Goal: Information Seeking & Learning: Find specific fact

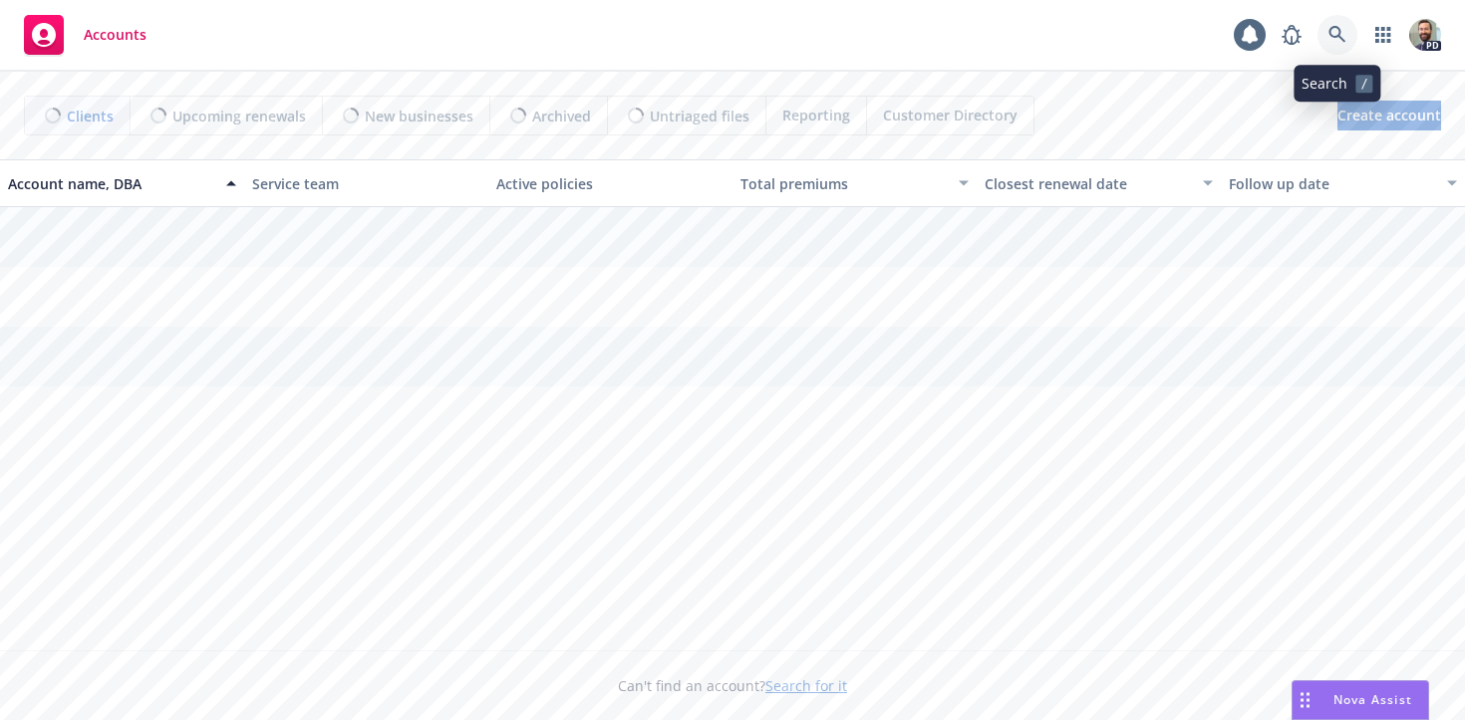
click at [1329, 31] on icon at bounding box center [1336, 34] width 17 height 17
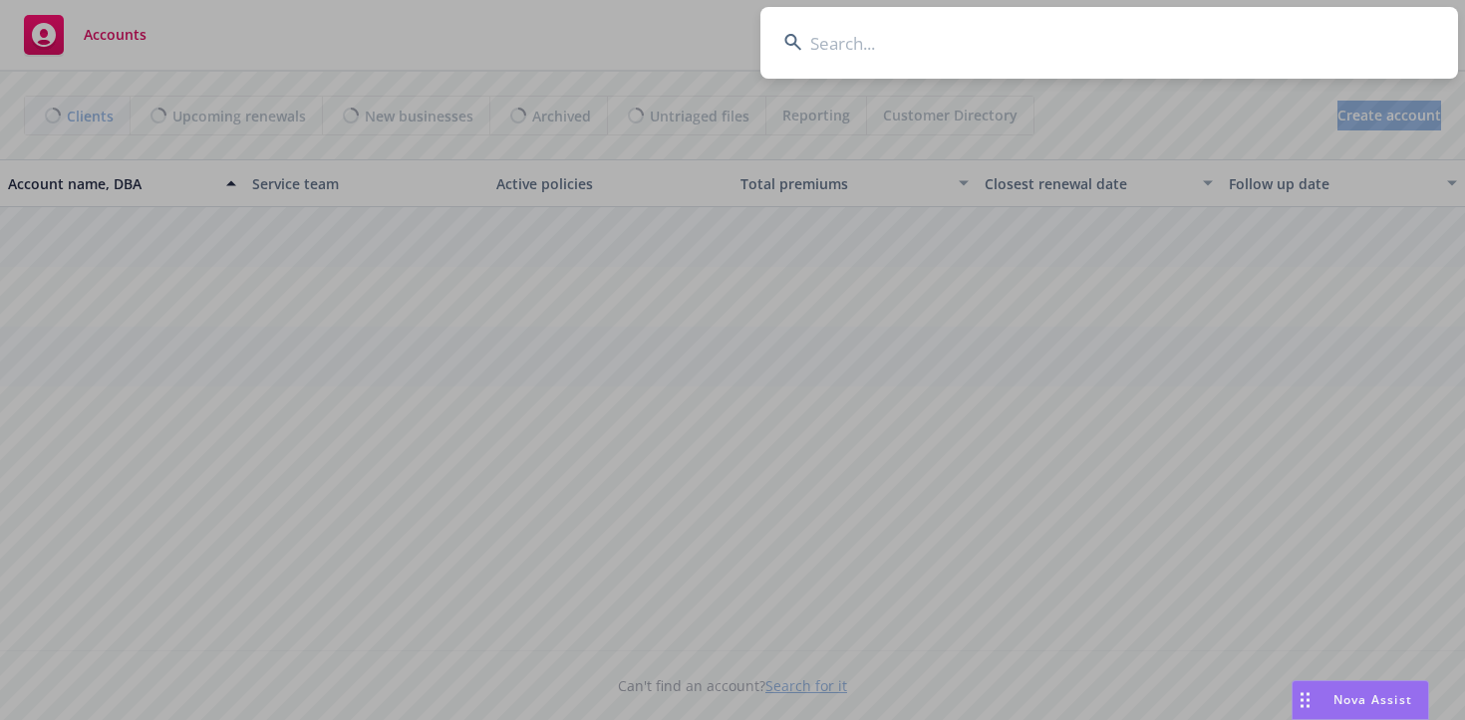
click at [1290, 37] on input at bounding box center [1108, 43] width 697 height 72
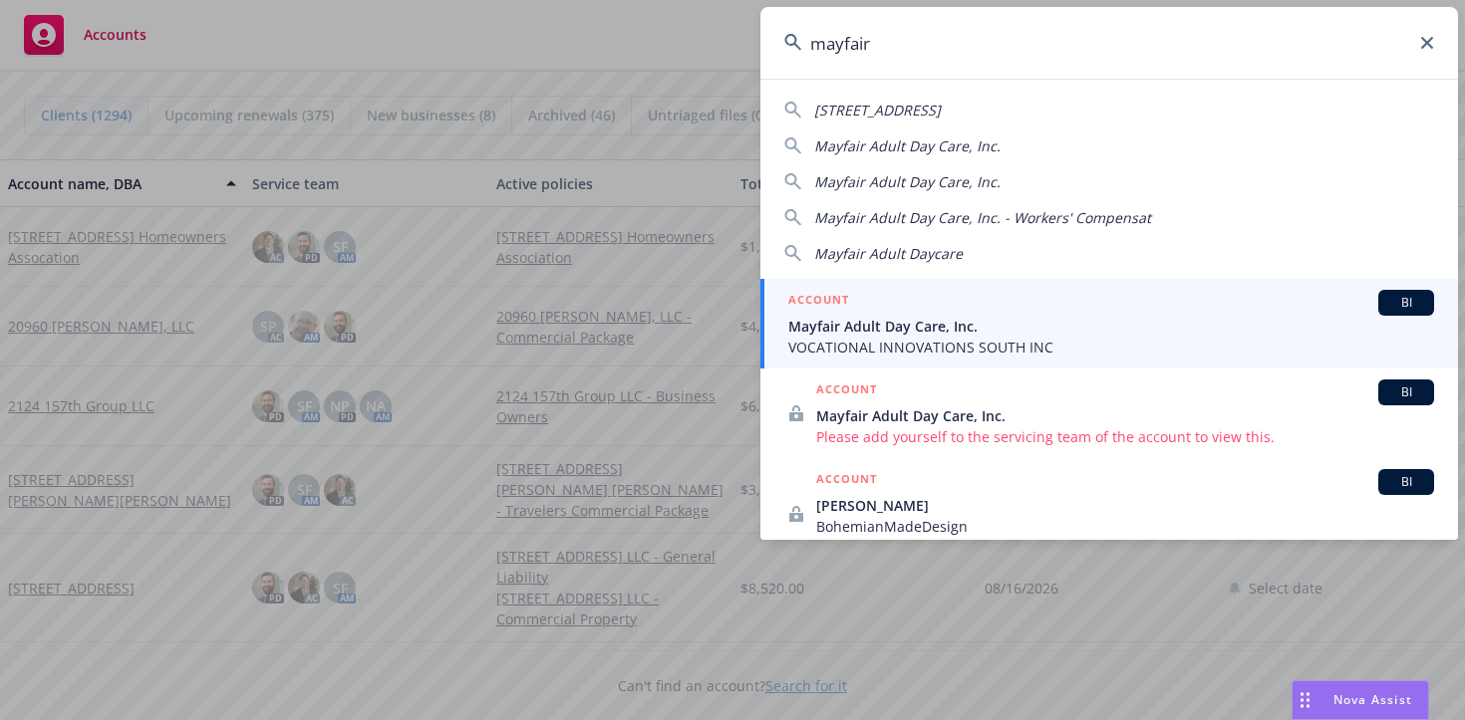
type input "mayfair"
click at [873, 337] on span "VOCATIONAL INNOVATIONS SOUTH INC" at bounding box center [1111, 347] width 646 height 21
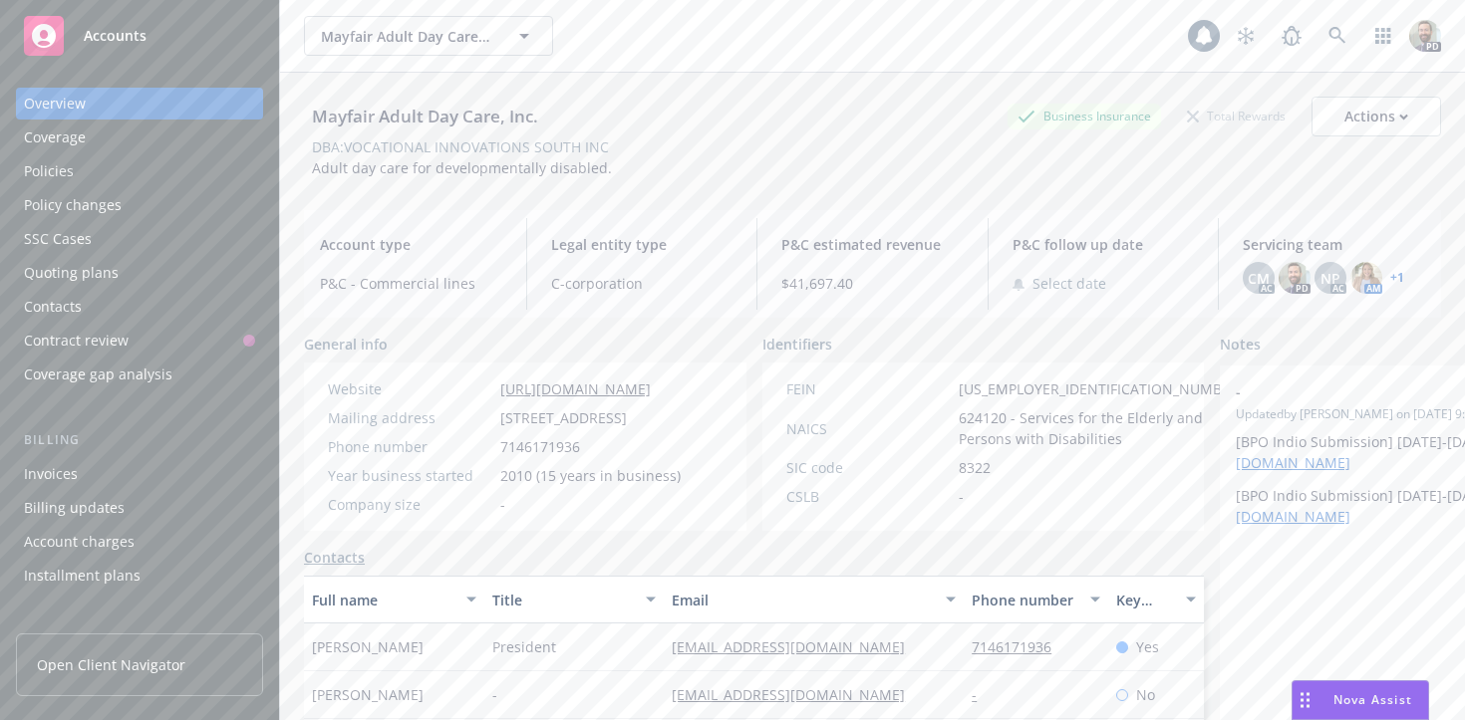
click at [144, 169] on div "Policies" at bounding box center [139, 171] width 231 height 32
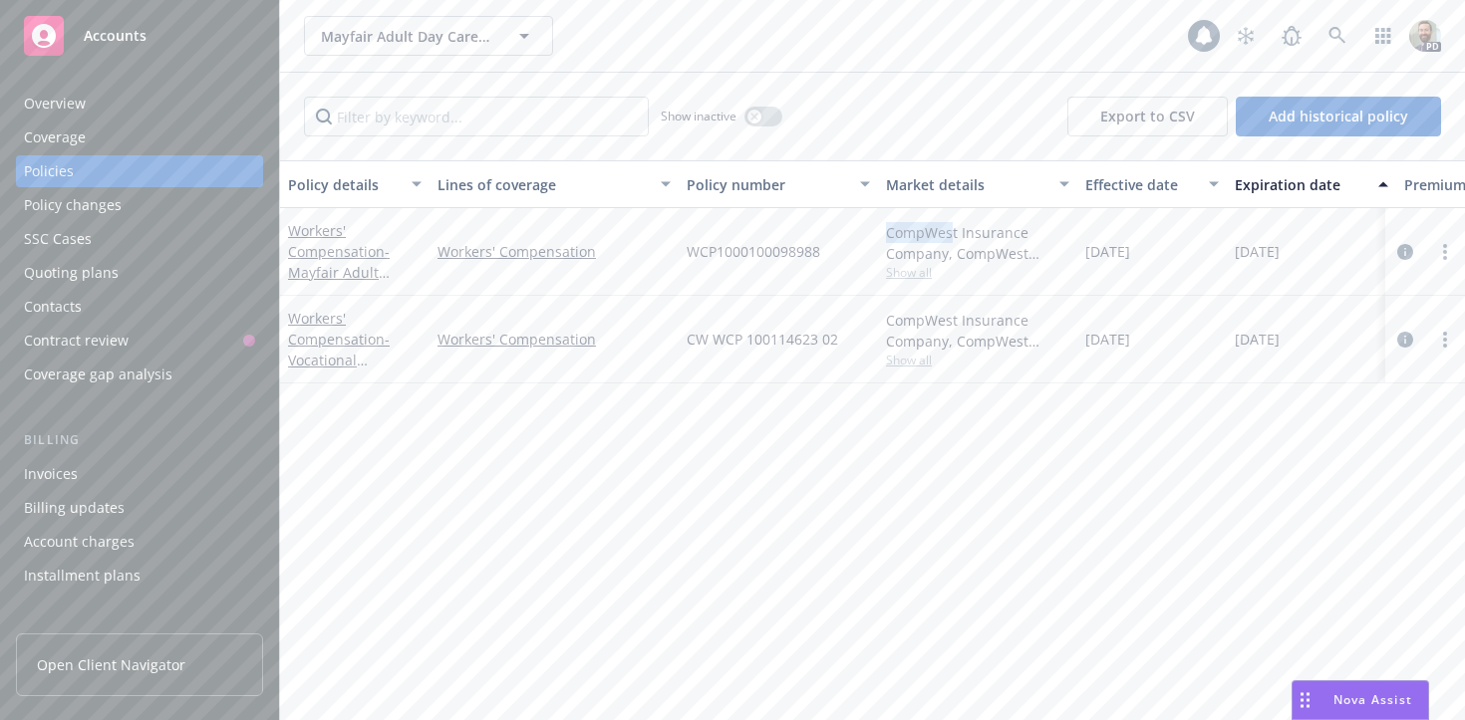
drag, startPoint x: 886, startPoint y: 230, endPoint x: 953, endPoint y: 225, distance: 66.9
click at [953, 225] on div "CompWest Insurance Company, CompWest Insurance (AF Group)" at bounding box center [977, 243] width 183 height 42
click at [958, 229] on div "CompWest Insurance Company, CompWest Insurance (AF Group)" at bounding box center [977, 243] width 183 height 42
drag, startPoint x: 958, startPoint y: 229, endPoint x: 884, endPoint y: 224, distance: 73.9
click at [884, 224] on div "CompWest Insurance Company, CompWest Insurance (AF Group) Show all" at bounding box center [977, 252] width 199 height 88
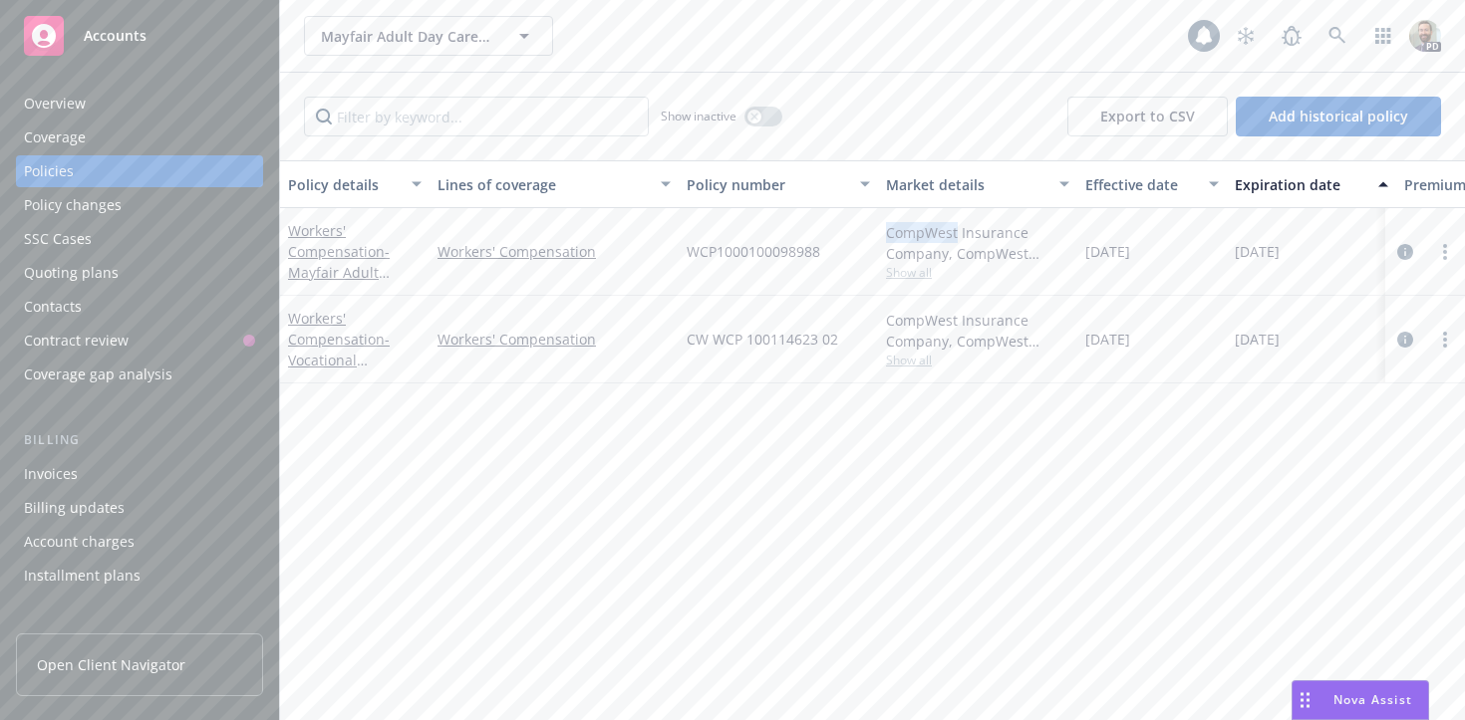
copy div "CompWest"
